Goal: Information Seeking & Learning: Check status

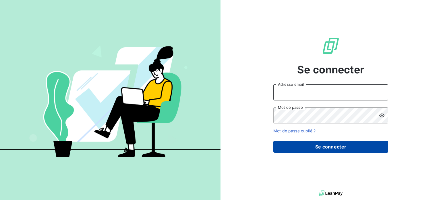
type input "compta@dfc2.biz"
click at [329, 145] on button "Se connecter" at bounding box center [331, 147] width 115 height 12
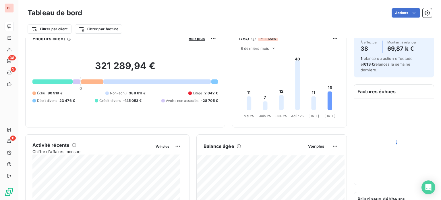
scroll to position [57, 0]
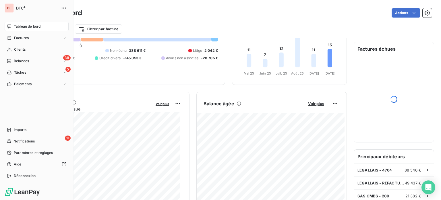
click at [2, 59] on div "DF DFC² Tableau de bord Factures Clients 38 Relances 5 Tâches Paiements Imports…" at bounding box center [37, 100] width 74 height 200
click at [12, 59] on div "Relances" at bounding box center [18, 60] width 22 height 5
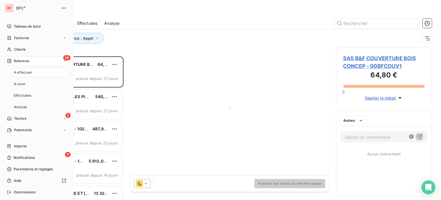
scroll to position [139, 91]
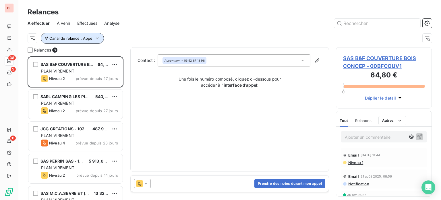
click at [69, 34] on button "Canal de relance : Appel" at bounding box center [72, 38] width 63 height 11
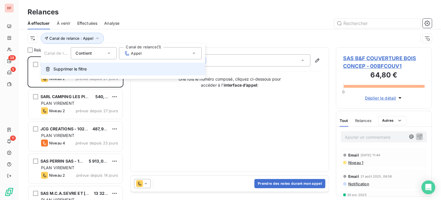
click at [102, 63] on button "Supprimer le filtre" at bounding box center [123, 69] width 164 height 13
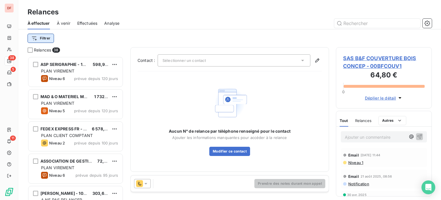
click at [47, 39] on html "DF 38 5 11 Relances À effectuer À venir Effectuées Analyse Filtrer Relances 38 …" at bounding box center [220, 100] width 441 height 200
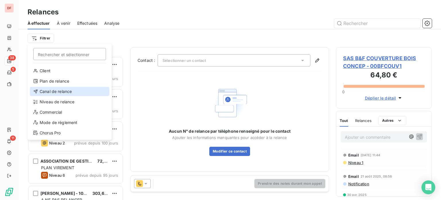
click at [62, 95] on div "Canal de relance" at bounding box center [70, 91] width 80 height 9
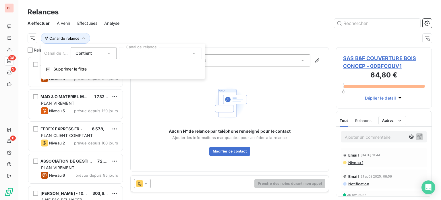
click at [142, 55] on div at bounding box center [160, 53] width 83 height 12
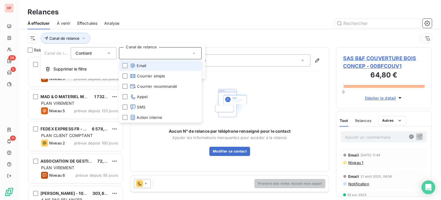
click at [145, 66] on span "Email" at bounding box center [138, 66] width 16 height 6
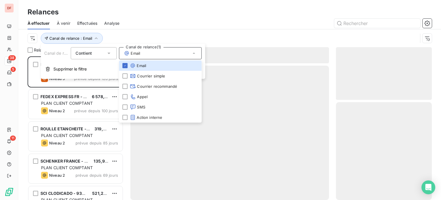
scroll to position [139, 91]
click at [261, 33] on div "Canal de relance : Email" at bounding box center [223, 38] width 391 height 11
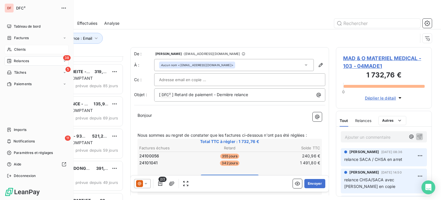
click at [14, 49] on span "Clients" at bounding box center [19, 49] width 11 height 5
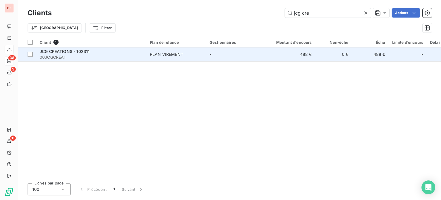
type input "jcg cre"
click at [191, 55] on span "PLAN VIREMENT" at bounding box center [176, 54] width 53 height 6
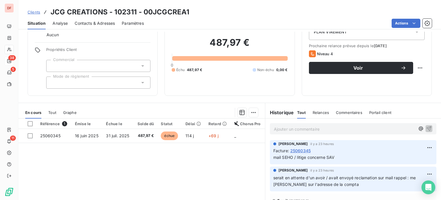
scroll to position [29, 0]
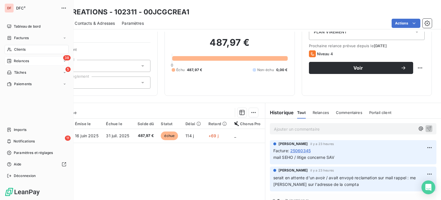
click at [11, 48] on icon at bounding box center [9, 49] width 5 height 5
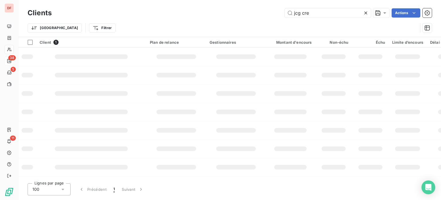
drag, startPoint x: 314, startPoint y: 15, endPoint x: 137, endPoint y: 10, distance: 177.7
click at [137, 10] on div "jcg cre Actions" at bounding box center [246, 12] width 374 height 9
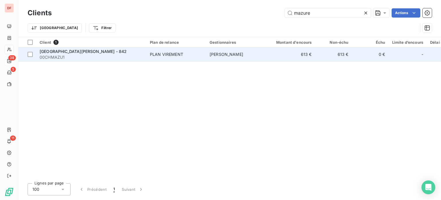
type input "mazure"
click at [109, 54] on span "00CHMAZU1" at bounding box center [91, 57] width 103 height 6
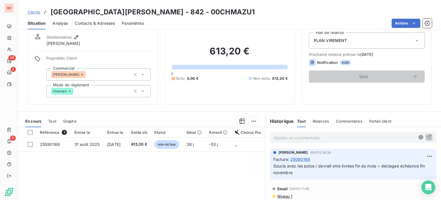
scroll to position [29, 0]
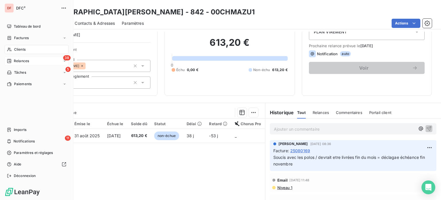
click at [9, 50] on icon at bounding box center [9, 50] width 4 height 4
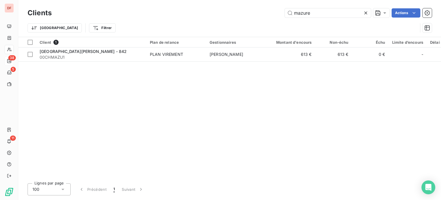
drag, startPoint x: 310, startPoint y: 13, endPoint x: 147, endPoint y: 2, distance: 163.3
click at [147, 2] on div "Clients mazure Actions Trier Filtrer" at bounding box center [229, 18] width 423 height 37
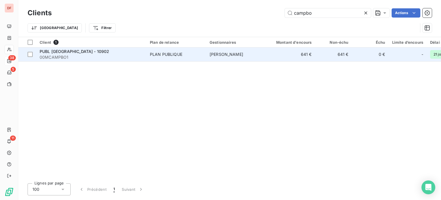
type input "campbo"
click at [147, 60] on td "PLAN PUBLIQUE" at bounding box center [177, 54] width 60 height 14
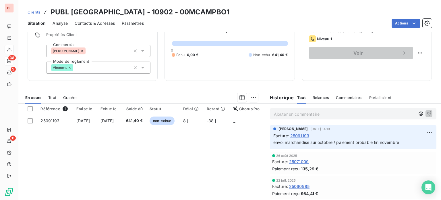
scroll to position [57, 0]
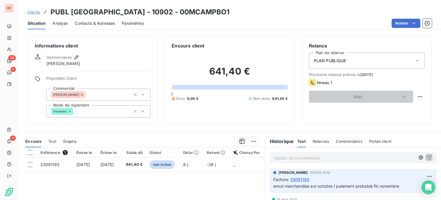
scroll to position [57, 0]
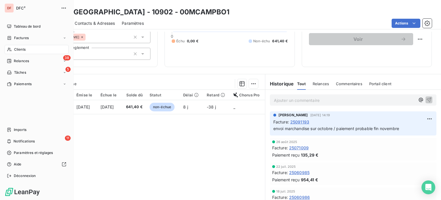
drag, startPoint x: 12, startPoint y: 46, endPoint x: 46, endPoint y: 45, distance: 33.6
click at [12, 46] on div "Clients" at bounding box center [37, 49] width 64 height 9
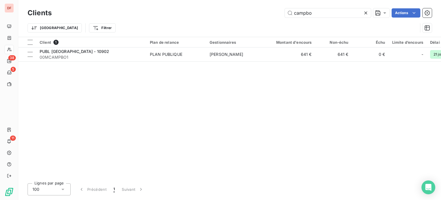
drag, startPoint x: 320, startPoint y: 13, endPoint x: 180, endPoint y: 16, distance: 139.1
click at [180, 16] on div "campbo Actions" at bounding box center [246, 12] width 374 height 9
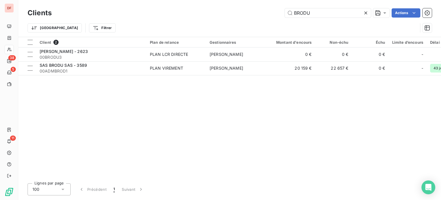
type input "BRODU"
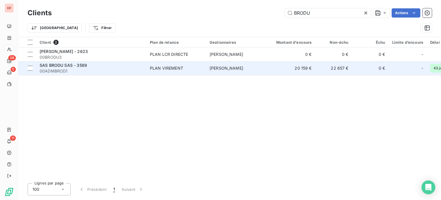
click at [126, 70] on span "00ADMBROD1" at bounding box center [91, 71] width 103 height 6
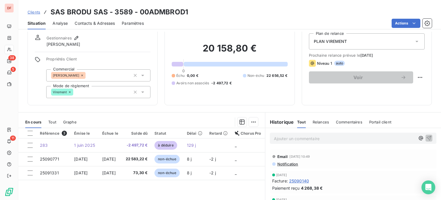
scroll to position [29, 0]
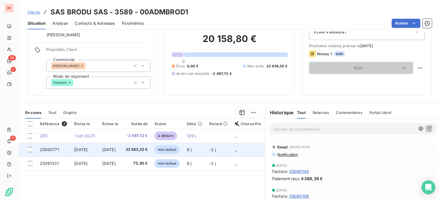
click at [135, 144] on td "22 583,22 €" at bounding box center [136, 150] width 29 height 14
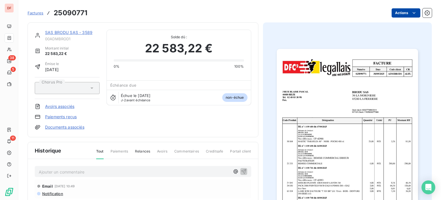
click at [400, 16] on html "DF 38 5 11 Factures 25090771 Actions SAS BRODU SAS - 3589 00ADMBROD1 Montant in…" at bounding box center [220, 100] width 441 height 200
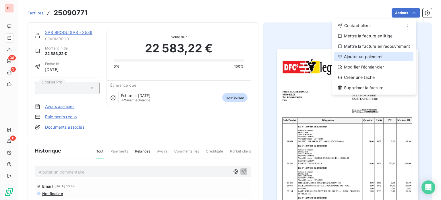
click at [359, 61] on div "Ajouter un paiement" at bounding box center [374, 56] width 79 height 9
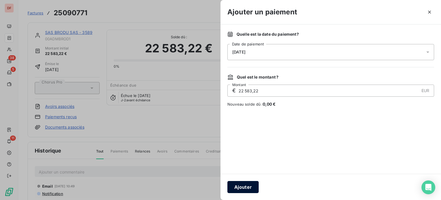
click at [236, 185] on button "Ajouter" at bounding box center [243, 187] width 31 height 12
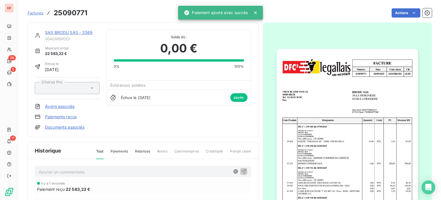
click at [70, 33] on link "SAS BRODU SAS - 3589" at bounding box center [68, 32] width 47 height 5
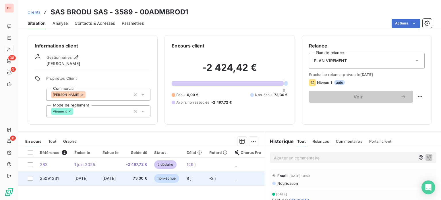
click at [165, 179] on td "non-échue" at bounding box center [167, 178] width 32 height 14
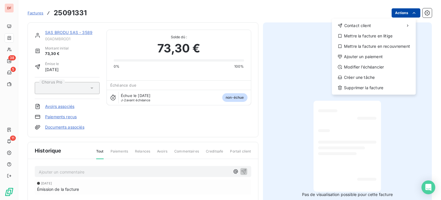
click at [391, 13] on html "DF 38 5 11 Factures 25091331 Actions Contact client Mettre la facture en litige…" at bounding box center [220, 100] width 441 height 200
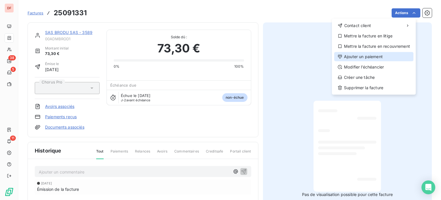
click at [356, 55] on div "Ajouter un paiement" at bounding box center [374, 56] width 79 height 9
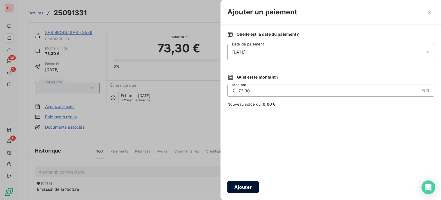
click at [239, 185] on button "Ajouter" at bounding box center [243, 187] width 31 height 12
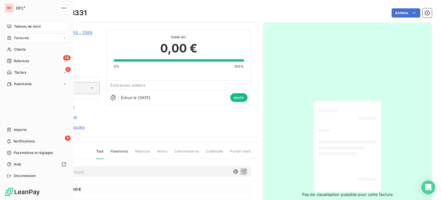
click at [22, 24] on span "Tableau de bord" at bounding box center [27, 26] width 27 height 5
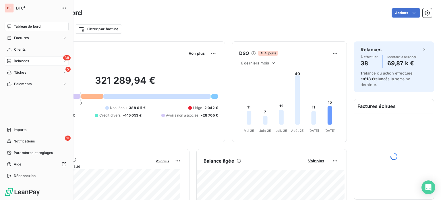
click at [11, 61] on icon at bounding box center [9, 61] width 5 height 5
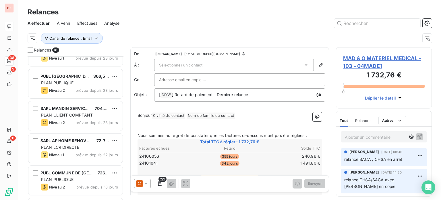
scroll to position [259, 0]
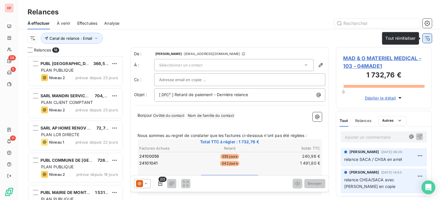
click at [425, 40] on icon "button" at bounding box center [428, 38] width 6 height 6
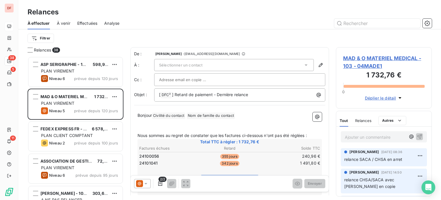
scroll to position [139, 91]
click at [49, 39] on html "DF 38 5 11 Relances À effectuer À venir Effectuées Analyse Filtrer Relances 38 …" at bounding box center [220, 100] width 441 height 200
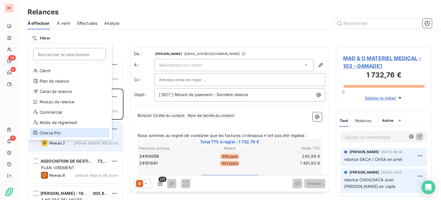
click at [61, 131] on div "Chorus Pro" at bounding box center [70, 132] width 80 height 9
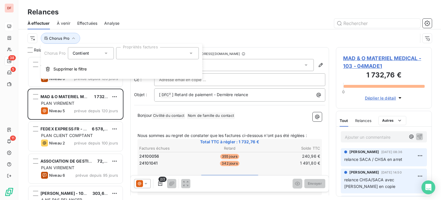
click at [166, 57] on div at bounding box center [157, 53] width 83 height 12
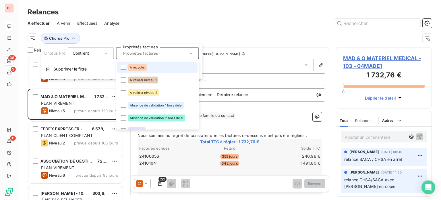
click at [176, 56] on div at bounding box center [157, 53] width 83 height 12
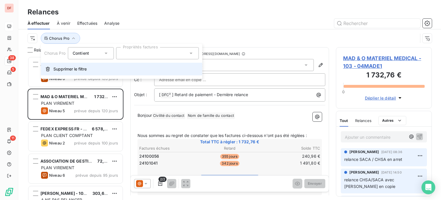
click at [88, 73] on button "Supprimer le filtre" at bounding box center [122, 69] width 162 height 13
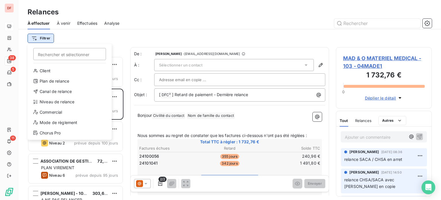
click at [43, 37] on html "DF 38 5 11 Relances À effectuer À venir Effectuées Analyse Filtrer Rechercher e…" at bounding box center [220, 100] width 441 height 200
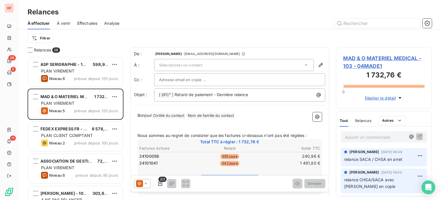
click at [122, 32] on html "DF 38 5 11 Relances À effectuer À venir Effectuées Analyse Filtrer Relances 38 …" at bounding box center [220, 100] width 441 height 200
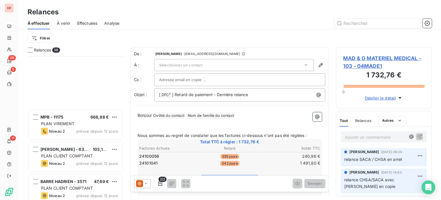
scroll to position [1006, 0]
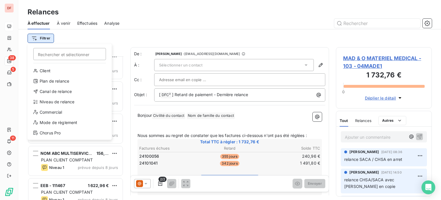
click at [50, 38] on html "DF 38 5 11 Relances À effectuer À venir Effectuées Analyse Filtrer Rechercher e…" at bounding box center [220, 100] width 441 height 200
click at [121, 47] on html "DF 38 5 11 Relances À effectuer À venir Effectuées Analyse Filtrer Rechercher e…" at bounding box center [220, 100] width 441 height 200
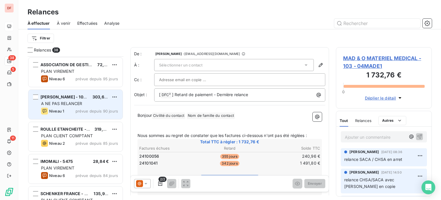
scroll to position [86, 0]
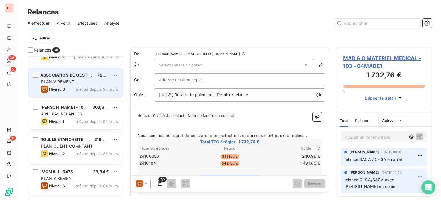
click at [75, 89] on div "Niveau 6 prévue depuis 95 jours" at bounding box center [79, 89] width 77 height 7
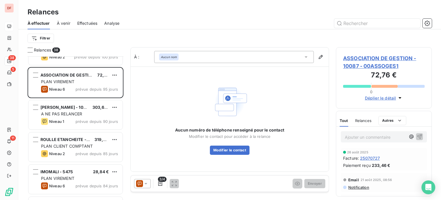
click at [374, 60] on span "ASSOCIATION DE GESTION - 10087 - 00ASSOGES1" at bounding box center [384, 62] width 82 height 16
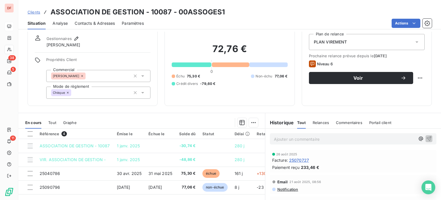
scroll to position [29, 0]
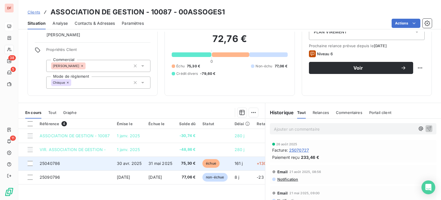
click at [126, 160] on td "30 avr. 2025" at bounding box center [130, 163] width 32 height 14
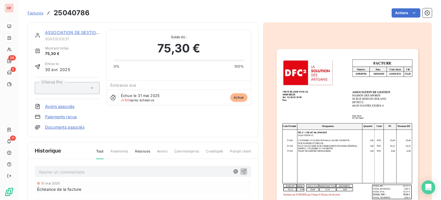
click at [74, 34] on link "ASSOCIATION DE GESTION - 10087" at bounding box center [80, 32] width 70 height 5
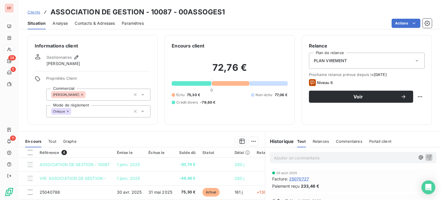
click at [107, 26] on span "Contacts & Adresses" at bounding box center [95, 23] width 40 height 6
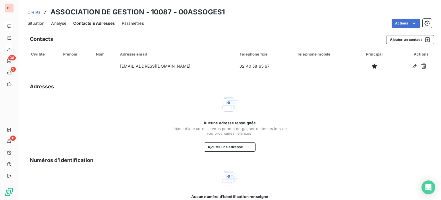
click at [30, 23] on span "Situation" at bounding box center [36, 23] width 17 height 6
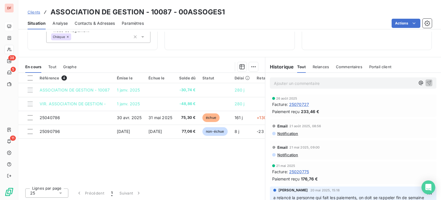
scroll to position [75, 0]
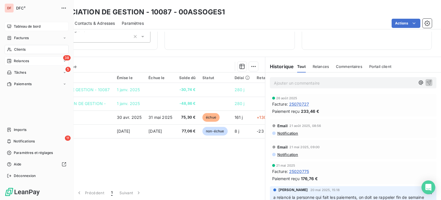
click at [13, 60] on div "Relances" at bounding box center [18, 60] width 22 height 5
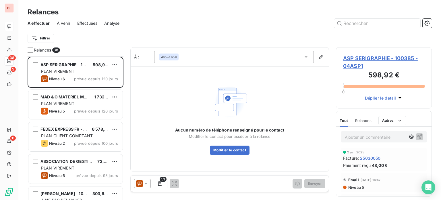
scroll to position [115, 0]
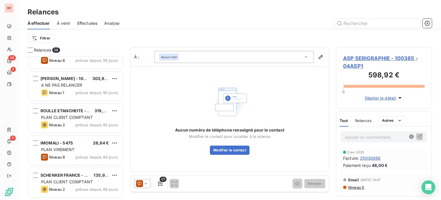
click at [98, 119] on div "PLAN CLIENT COMPTANT" at bounding box center [79, 117] width 77 height 6
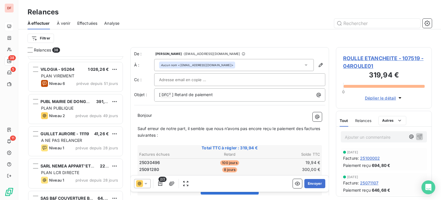
scroll to position [287, 0]
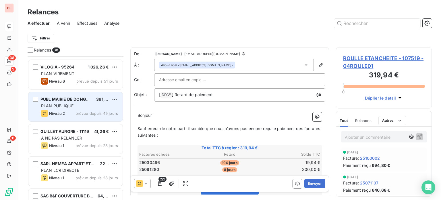
click at [101, 98] on span "391,14 €" at bounding box center [104, 99] width 16 height 5
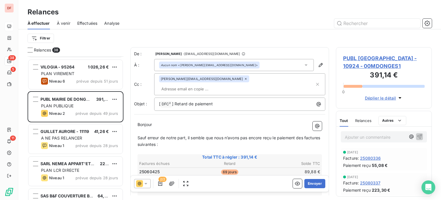
click at [375, 60] on span "PUBL [GEOGRAPHIC_DATA] - 10924 - 00MDONGES1" at bounding box center [384, 62] width 82 height 16
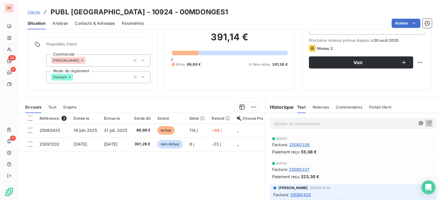
scroll to position [75, 0]
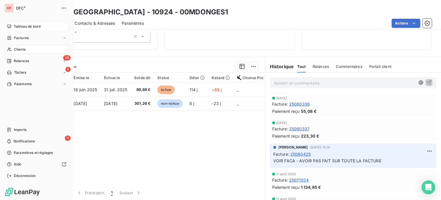
click at [16, 24] on span "Tableau de bord" at bounding box center [27, 26] width 27 height 5
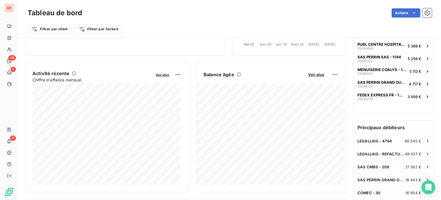
scroll to position [87, 0]
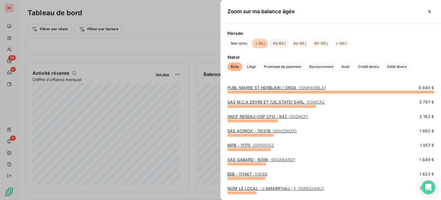
click at [277, 42] on button "30-60 j" at bounding box center [280, 44] width 20 height 10
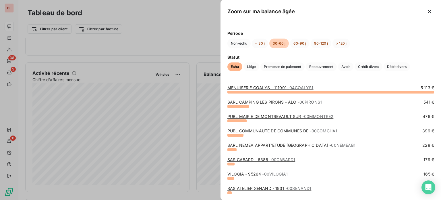
click at [260, 118] on link "PUBL MAIRIE DE MONTREVAULT SUR - 00MMONTRE2" at bounding box center [281, 116] width 106 height 5
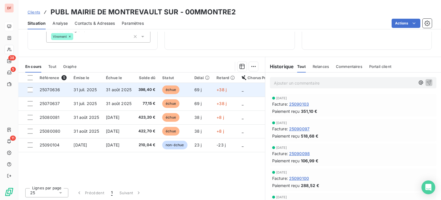
click at [126, 83] on td "31 août 2025" at bounding box center [119, 90] width 32 height 14
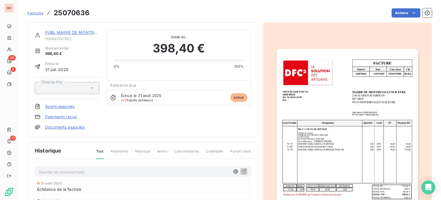
click at [357, 92] on img "button" at bounding box center [347, 149] width 141 height 200
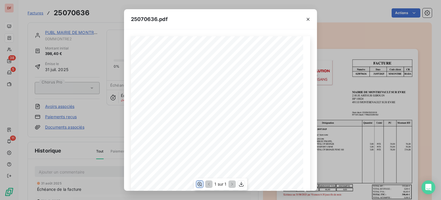
click at [200, 185] on icon "button" at bounding box center [200, 184] width 5 height 4
click at [90, 74] on div "25070636.pdf FACTURE Numéro Date Code client CR 025070636 [DATE] MMONTRE HABA […" at bounding box center [220, 100] width 441 height 200
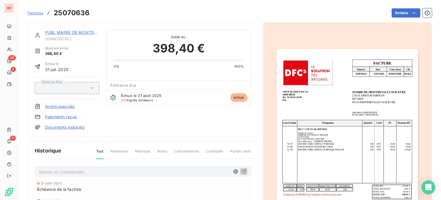
click at [79, 34] on link "PUBL MAIRIE DE MONTREVAULT SUR" at bounding box center [82, 32] width 74 height 5
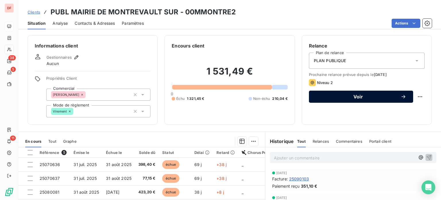
click at [347, 97] on span "Voir" at bounding box center [358, 96] width 85 height 5
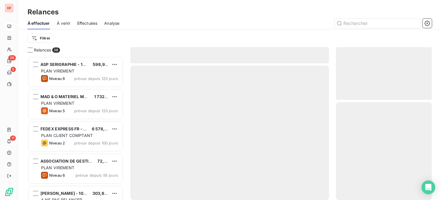
scroll to position [139, 91]
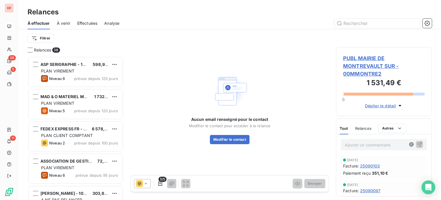
click at [370, 62] on span "PUBL MAIRIE DE MONTREVAULT SUR - 00MMONTRE2" at bounding box center [384, 65] width 82 height 23
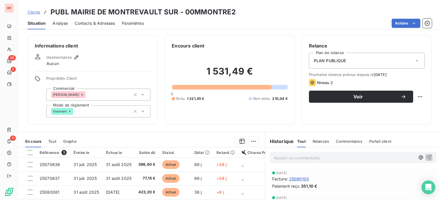
click at [100, 23] on span "Contacts & Adresses" at bounding box center [95, 23] width 40 height 6
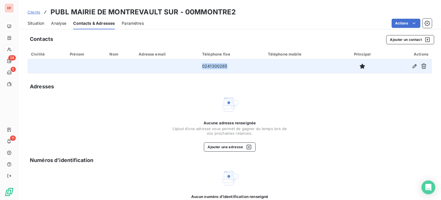
drag, startPoint x: 167, startPoint y: 69, endPoint x: 161, endPoint y: 66, distance: 7.1
click at [161, 66] on tr "0241300265" at bounding box center [230, 66] width 405 height 14
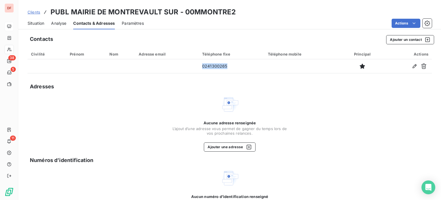
click at [37, 22] on span "Situation" at bounding box center [36, 23] width 17 height 6
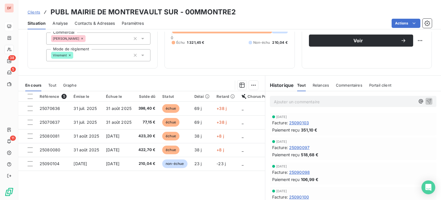
scroll to position [57, 0]
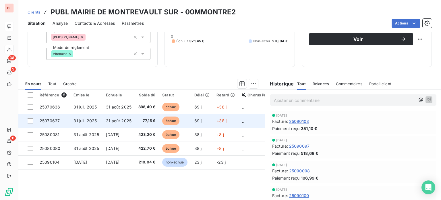
click at [165, 119] on span "échue" at bounding box center [170, 120] width 17 height 9
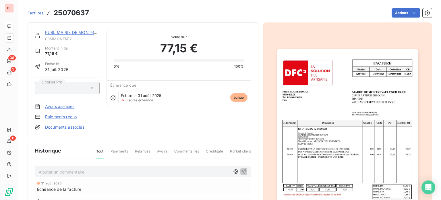
click at [83, 31] on link "PUBL MAIRIE DE MONTREVAULT SUR" at bounding box center [82, 32] width 74 height 5
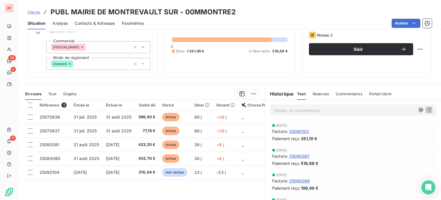
scroll to position [57, 0]
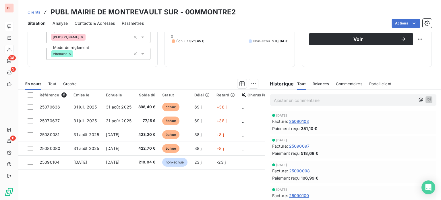
click at [310, 100] on p "Ajouter un commentaire ﻿" at bounding box center [344, 100] width 141 height 7
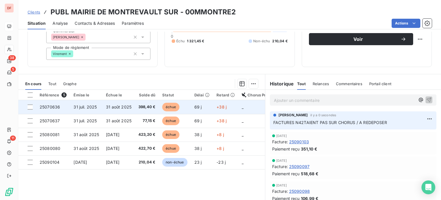
click at [135, 109] on td "31 août 2025" at bounding box center [119, 107] width 32 height 14
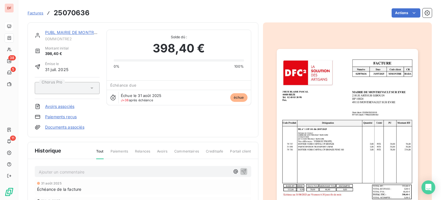
click at [369, 106] on img "button" at bounding box center [347, 149] width 141 height 200
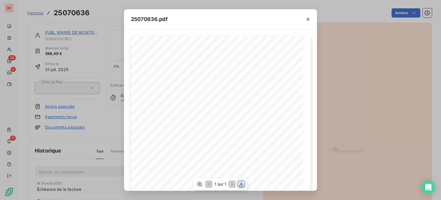
click at [242, 181] on icon "button" at bounding box center [242, 184] width 6 height 6
drag, startPoint x: 86, startPoint y: 61, endPoint x: 83, endPoint y: 59, distance: 3.7
click at [86, 61] on div "25070636.pdf FACTURE Numéro Date Code client CR 025070636 [DATE] MMONTRE HABA […" at bounding box center [220, 100] width 441 height 200
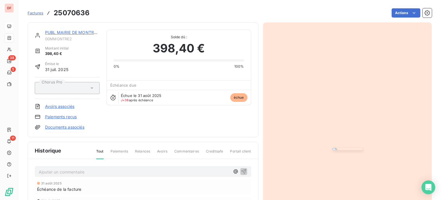
click at [76, 34] on link "PUBL MAIRIE DE MONTREVAULT SUR" at bounding box center [82, 32] width 74 height 5
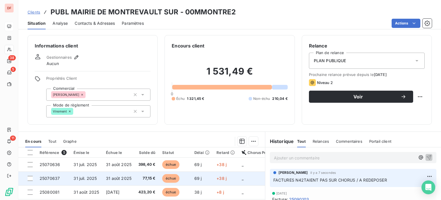
click at [99, 175] on td "31 juil. 2025" at bounding box center [86, 178] width 32 height 14
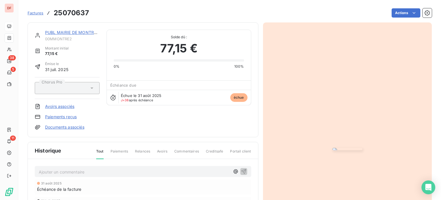
click at [363, 148] on img "button" at bounding box center [348, 149] width 30 height 2
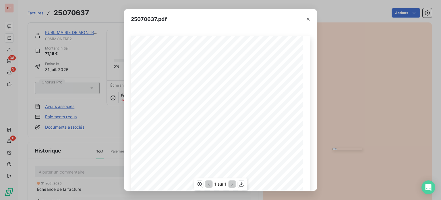
click at [208, 165] on span "PLUS VALUE MISE SUR COMBINAISON PGPP PASSE GÉNÉRAL" at bounding box center [199, 165] width 76 height 3
click at [209, 148] on span "Vos références : MAISON DE L'ENFANCE" at bounding box center [187, 148] width 52 height 3
click at [242, 184] on icon "button" at bounding box center [241, 184] width 5 height 5
click at [80, 43] on div "25070637.pdf FACTURE Numéro Date Code client CR 025070637 [DATE] MMONTRE HABA […" at bounding box center [220, 100] width 441 height 200
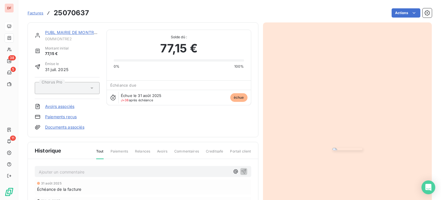
click at [77, 32] on link "PUBL MAIRIE DE MONTREVAULT SUR" at bounding box center [82, 32] width 74 height 5
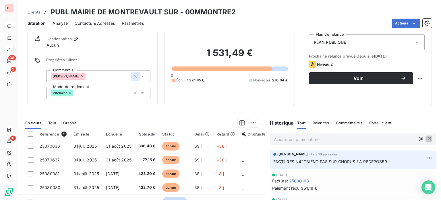
scroll to position [57, 0]
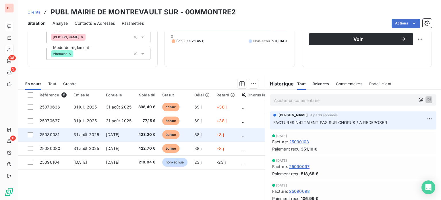
click at [114, 137] on td "[DATE]" at bounding box center [119, 135] width 32 height 14
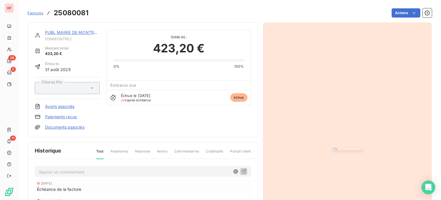
click at [333, 148] on img "button" at bounding box center [348, 149] width 30 height 2
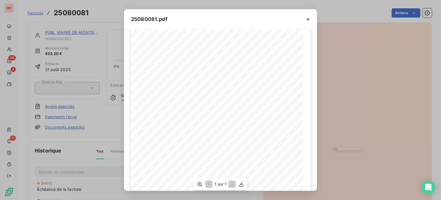
scroll to position [96, 0]
click at [239, 186] on icon "button" at bounding box center [241, 184] width 5 height 5
click at [91, 62] on div "25080081.pdf FACTURE Numéro Date Code client CR 025080081 [DATE] MMONTRE HABA […" at bounding box center [220, 100] width 441 height 200
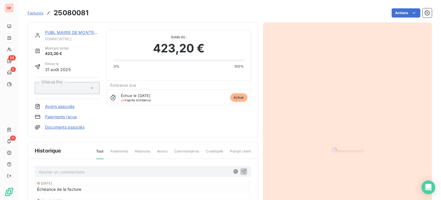
click at [86, 35] on div "PUBL MAIRIE DE MONTREVAULT SUR 00MMONTRE2" at bounding box center [72, 35] width 55 height 11
click at [87, 31] on link "PUBL MAIRIE DE MONTREVAULT SUR" at bounding box center [82, 32] width 74 height 5
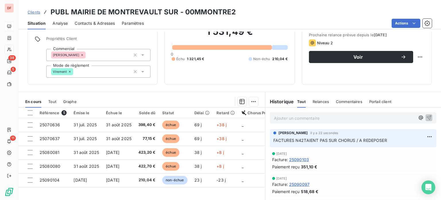
scroll to position [75, 0]
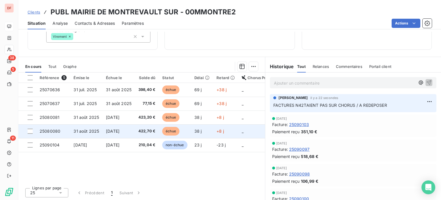
click at [117, 132] on span "[DATE]" at bounding box center [113, 130] width 14 height 5
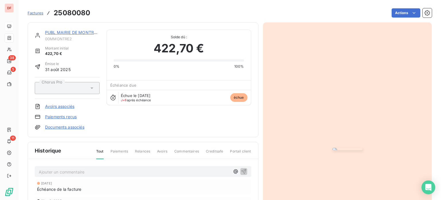
click at [333, 148] on img "button" at bounding box center [348, 149] width 30 height 2
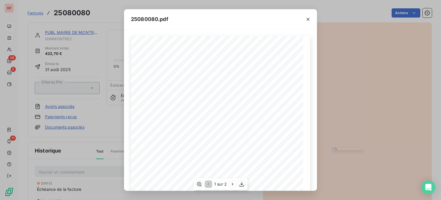
click at [255, 163] on span at bounding box center [255, 164] width 50 height 3
click at [244, 181] on icon "button" at bounding box center [242, 184] width 6 height 6
drag, startPoint x: 47, startPoint y: 81, endPoint x: 48, endPoint y: 77, distance: 4.2
click at [47, 81] on div "25080080.pdf FACTURE Numéro Date Code client CR 025080080 [DATE] MMONTRE HABA […" at bounding box center [220, 100] width 441 height 200
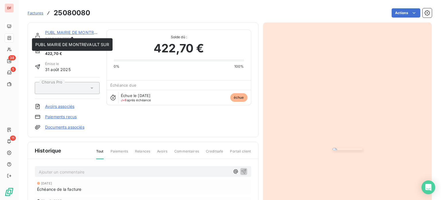
click at [81, 34] on link "PUBL MAIRIE DE MONTREVAULT SUR" at bounding box center [82, 32] width 74 height 5
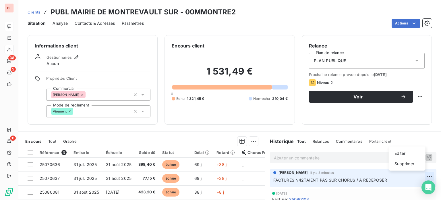
click at [420, 177] on html "DF 38 5 11 Clients PUBL MAIRIE DE MONTREVAULT SUR - 00MMONTRE2 Situation Analys…" at bounding box center [220, 100] width 441 height 200
click at [402, 153] on div "Editer" at bounding box center [407, 153] width 32 height 9
click at [360, 178] on span "FACTURES N42TAIENT PAS SUR CHORUS / A REDEPOSER" at bounding box center [331, 179] width 114 height 5
click at [381, 179] on span "FACTURES N42TAIENT PAS SUR CHORUS / REDEPOSER" at bounding box center [329, 179] width 111 height 5
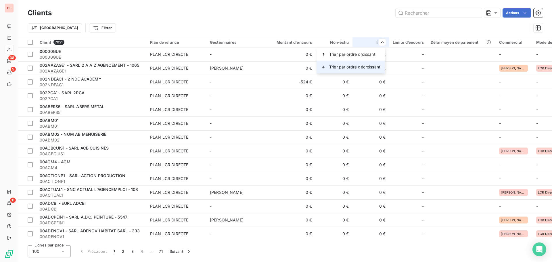
click at [351, 69] on span "Trier par ordre décroissant" at bounding box center [354, 67] width 51 height 6
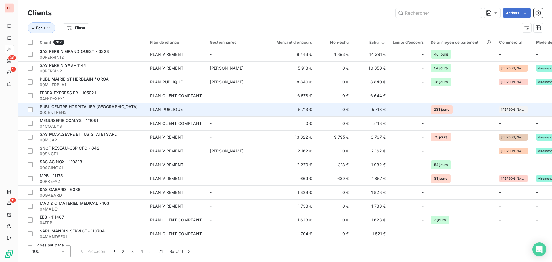
click at [204, 114] on td "PLAN PUBLIQUE" at bounding box center [177, 110] width 60 height 14
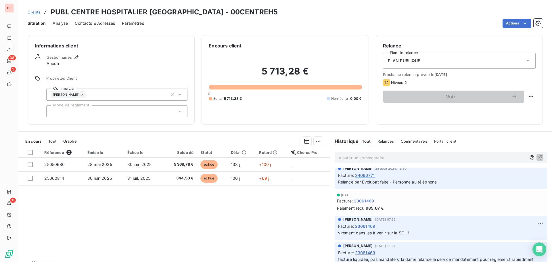
scroll to position [287, 0]
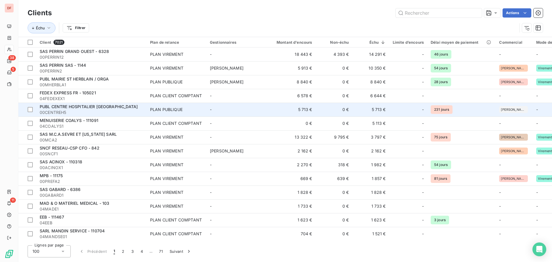
click at [230, 103] on td "-" at bounding box center [236, 110] width 60 height 14
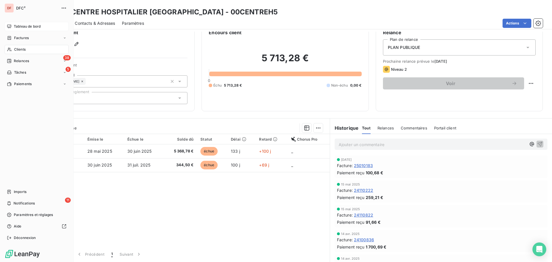
click at [26, 30] on div "Tableau de bord" at bounding box center [37, 26] width 64 height 9
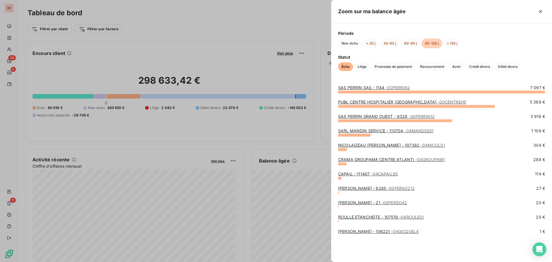
click at [248, 102] on div at bounding box center [276, 131] width 552 height 262
